Goal: Navigation & Orientation: Find specific page/section

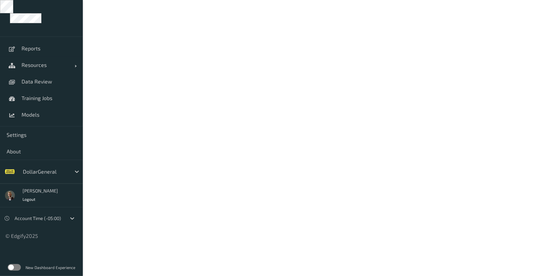
click at [41, 171] on div at bounding box center [45, 172] width 45 height 8
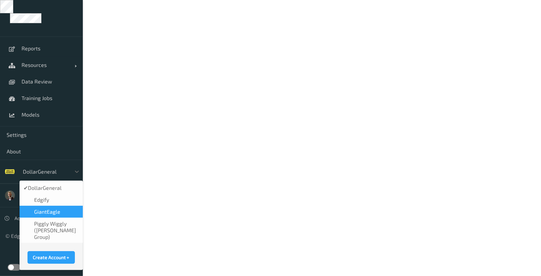
click at [43, 211] on span "GiantEagle" at bounding box center [47, 211] width 26 height 7
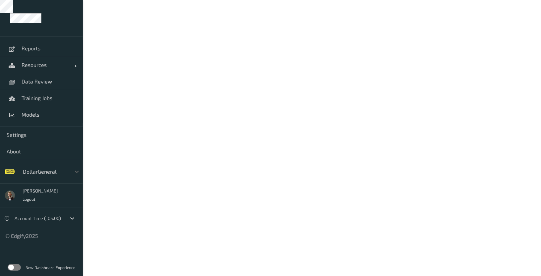
click at [12, 248] on label at bounding box center [14, 267] width 13 height 7
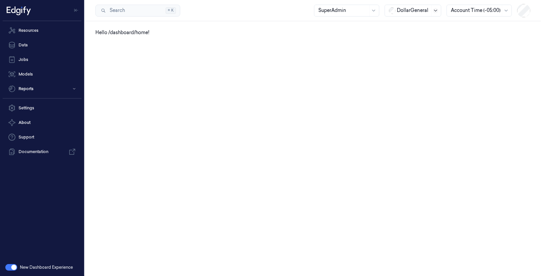
click at [435, 10] on icon at bounding box center [435, 10] width 5 height 5
click at [418, 46] on div "G i GiantEagle" at bounding box center [406, 46] width 34 height 7
click at [36, 31] on link "Resources" at bounding box center [42, 30] width 79 height 13
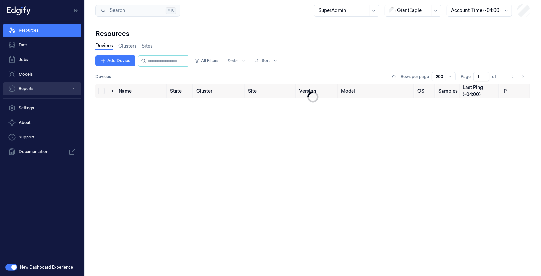
click at [75, 90] on icon "button" at bounding box center [74, 89] width 4 height 4
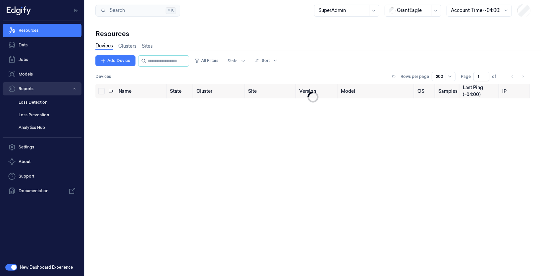
click at [75, 90] on icon "button" at bounding box center [74, 89] width 4 height 4
